Goal: Task Accomplishment & Management: Manage account settings

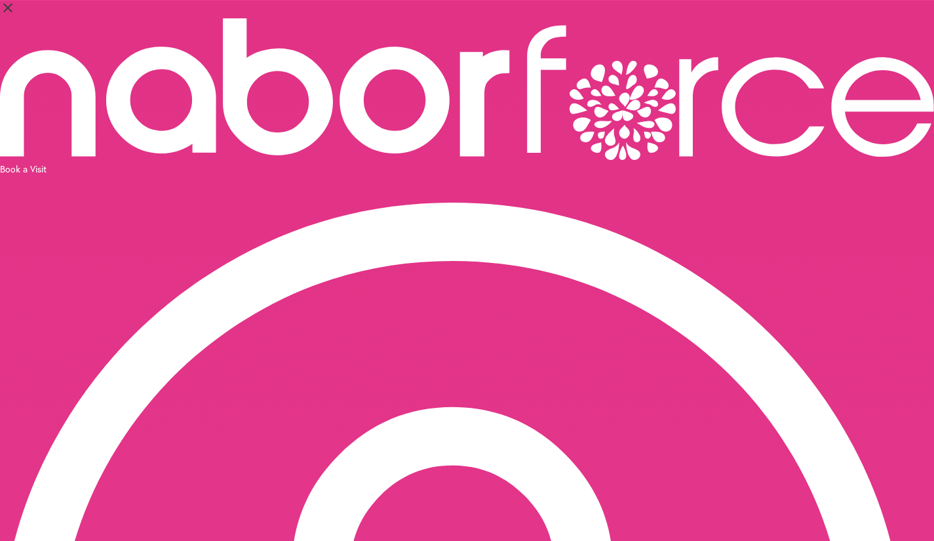
select select "*"
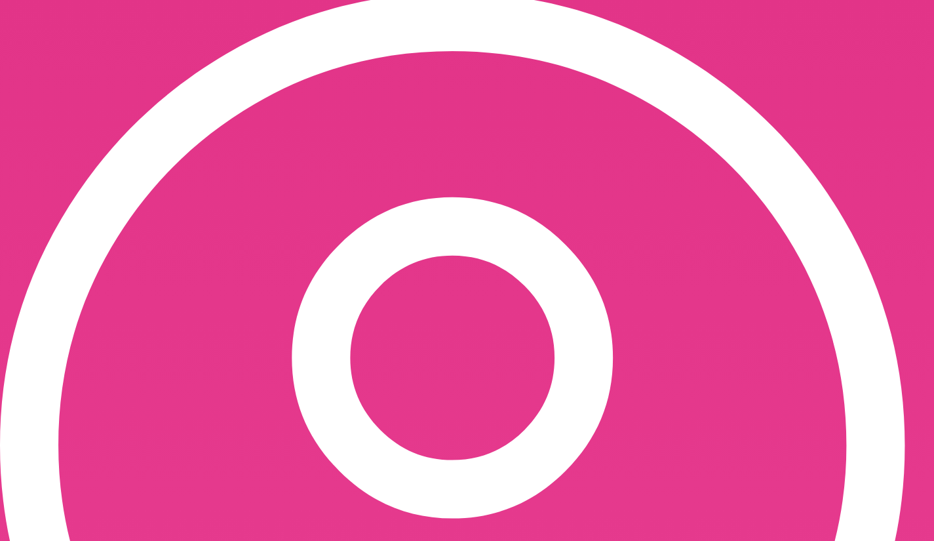
scroll to position [212, 0]
